Goal: Information Seeking & Learning: Find specific fact

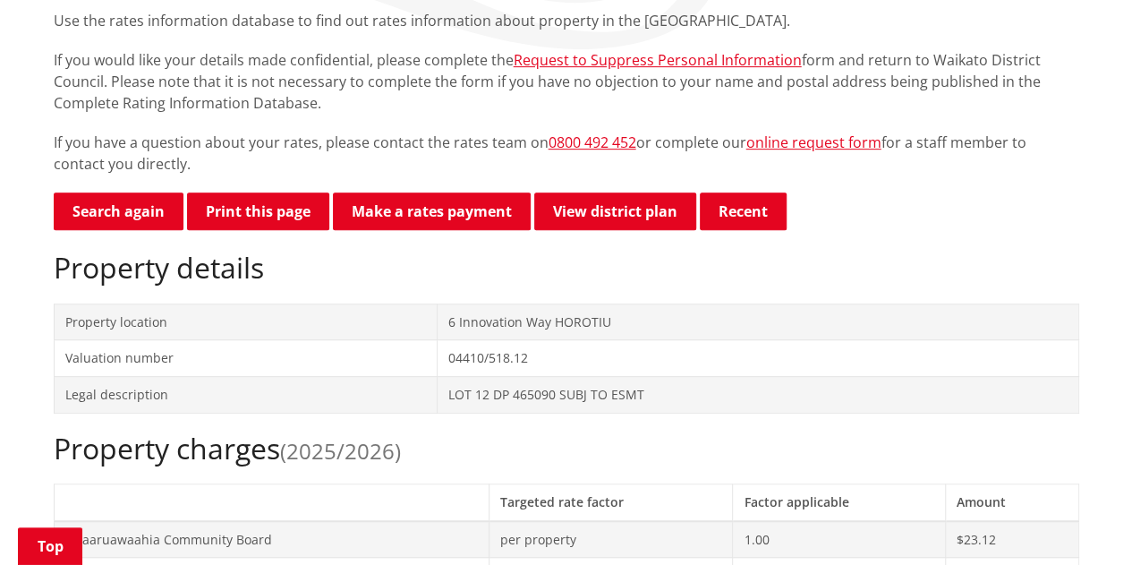
scroll to position [454, 0]
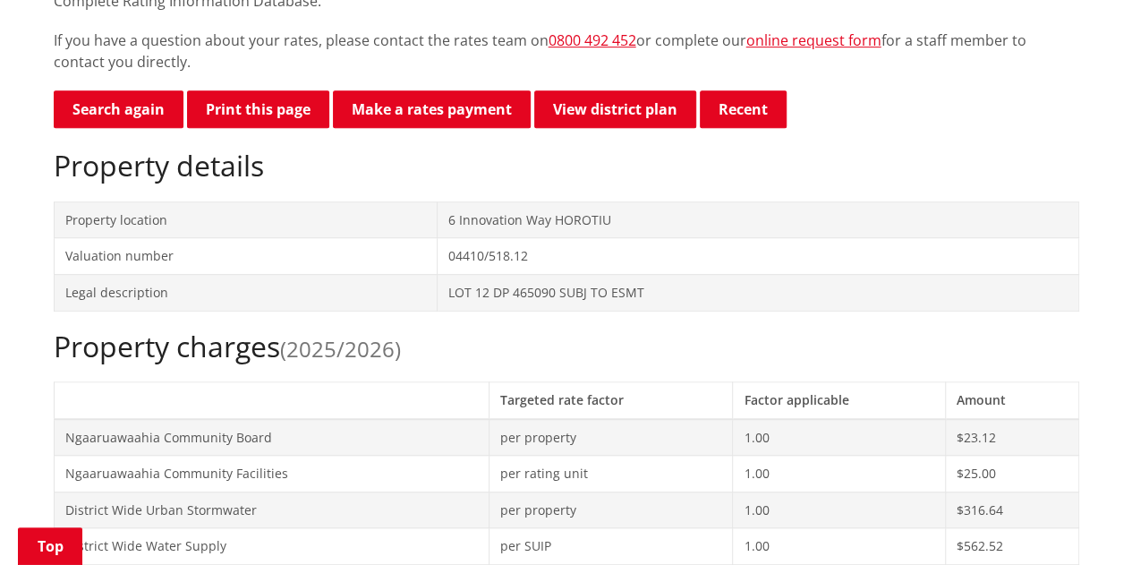
click at [431, 208] on td "Property location" at bounding box center [246, 219] width 384 height 37
click at [140, 98] on link "Search again" at bounding box center [119, 109] width 130 height 38
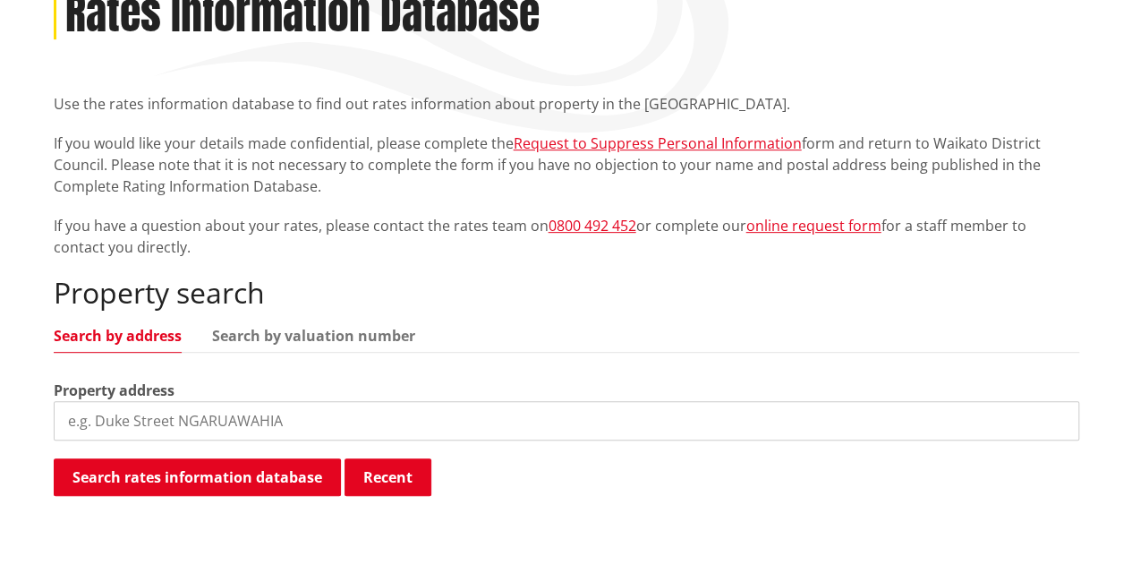
scroll to position [447, 0]
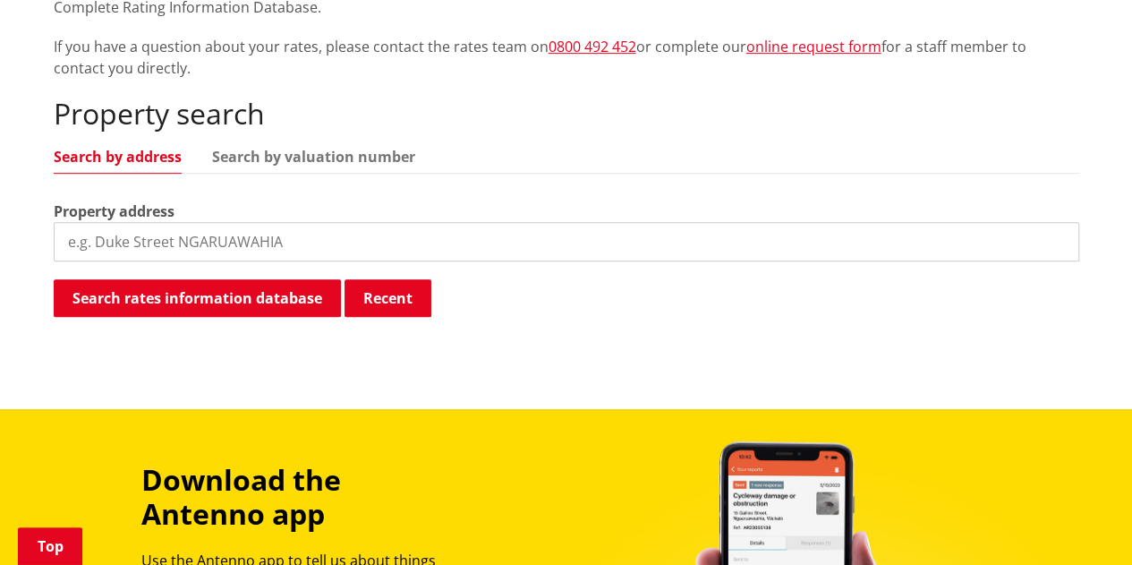
click at [294, 232] on input "search" at bounding box center [567, 241] width 1026 height 39
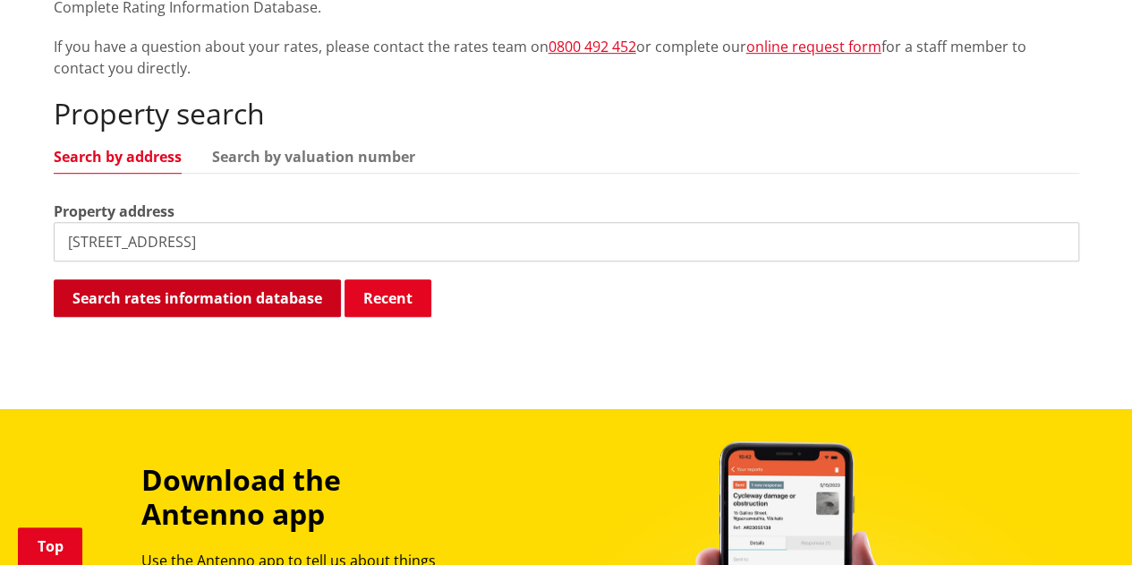
type input "144 puketaha road"
click at [251, 297] on button "Search rates information database" at bounding box center [197, 298] width 287 height 38
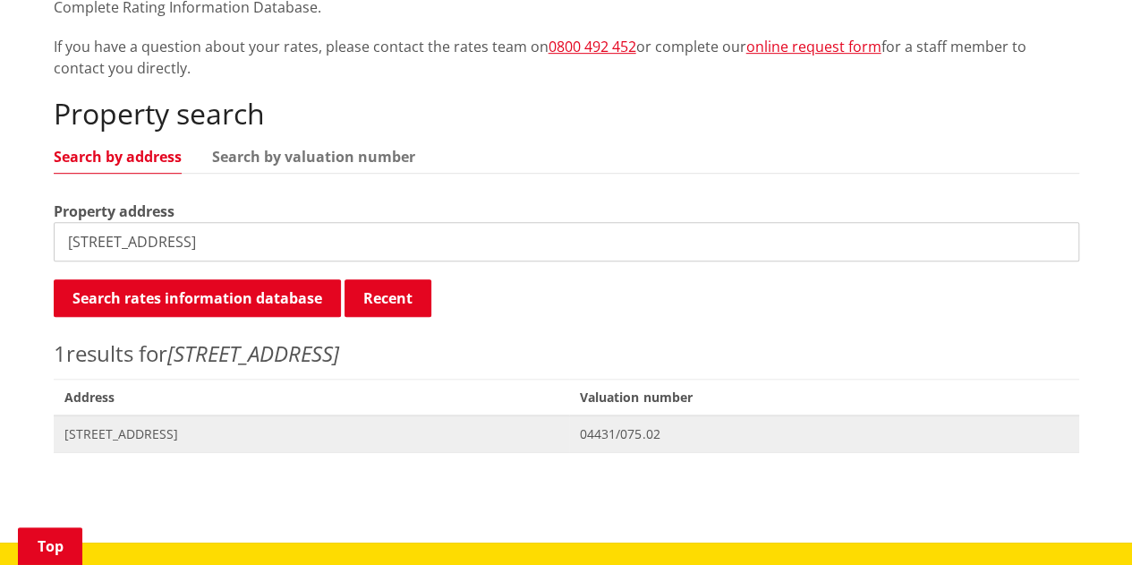
click at [254, 446] on span "Address 144 Puketaha Road PUKETAHA" at bounding box center [312, 433] width 516 height 37
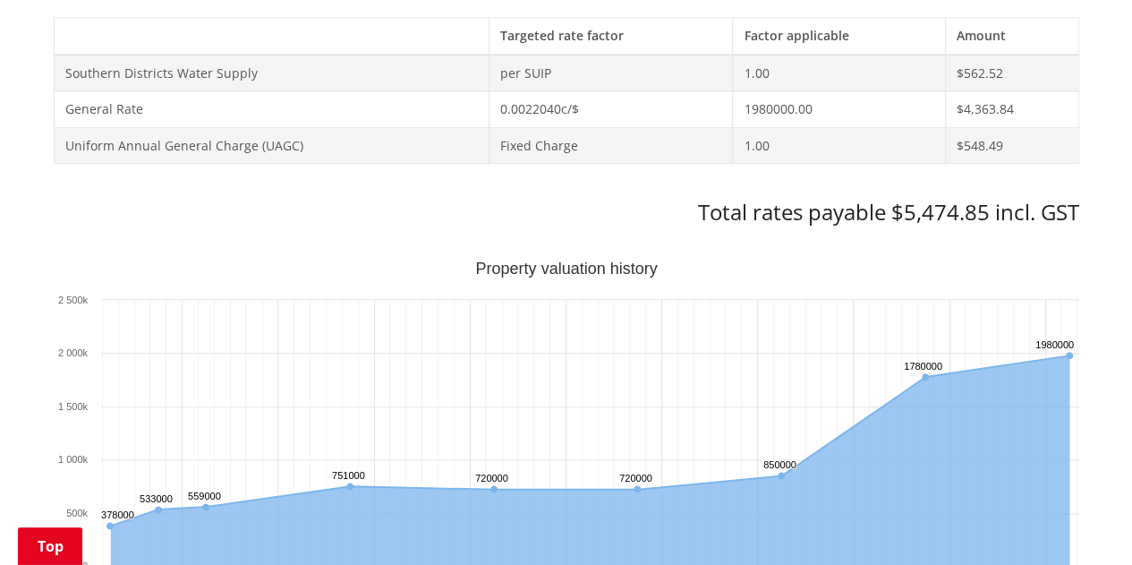
scroll to position [716, 0]
